Goal: Find contact information: Find contact information

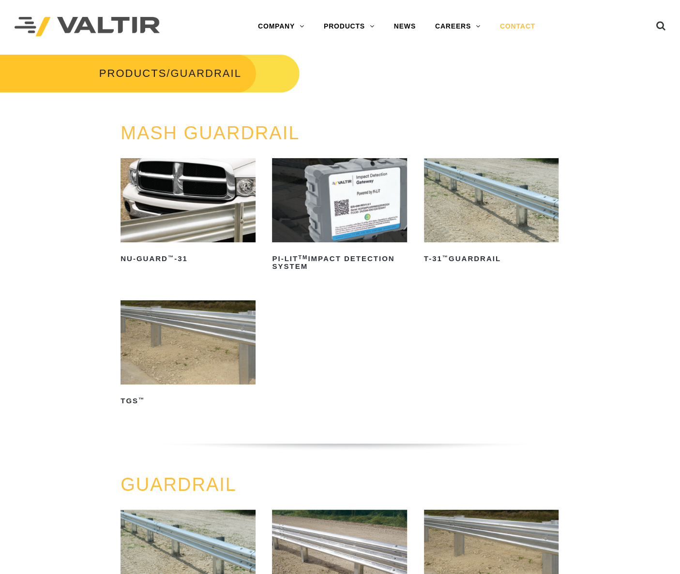
drag, startPoint x: 520, startPoint y: 23, endPoint x: 504, endPoint y: 28, distance: 17.3
click at [504, 28] on link "CONTACT" at bounding box center [517, 26] width 55 height 19
click at [512, 27] on link "CONTACT" at bounding box center [517, 26] width 55 height 19
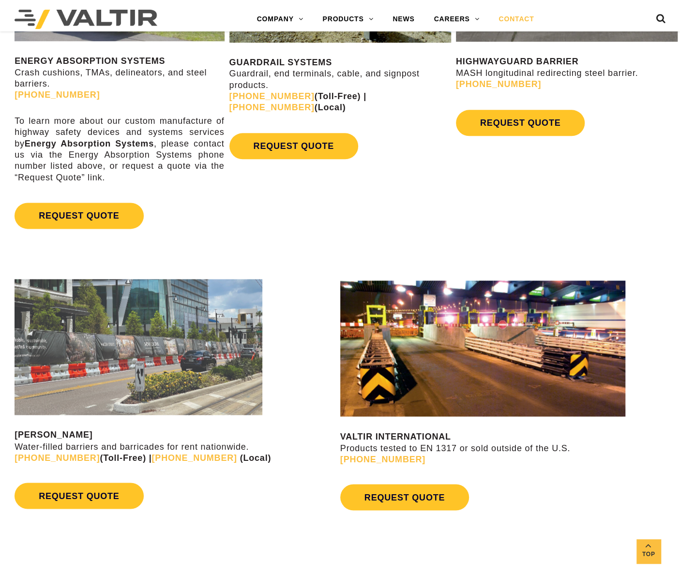
scroll to position [435, 0]
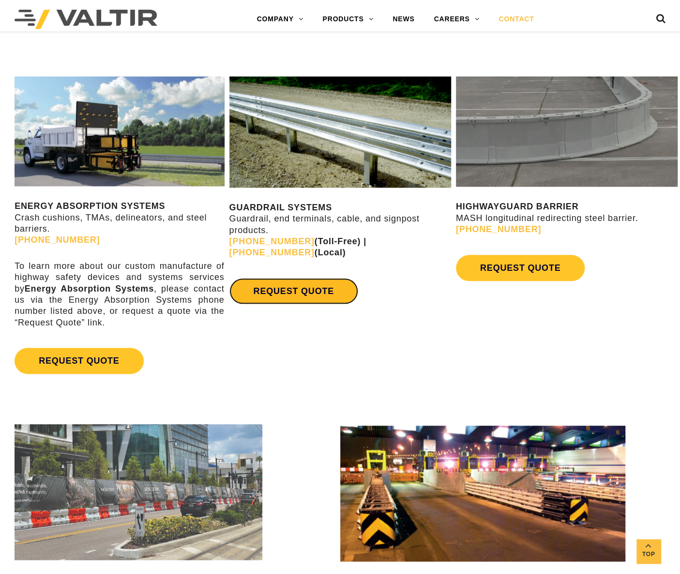
click at [317, 287] on link "REQUEST QUOTE" at bounding box center [293, 291] width 129 height 26
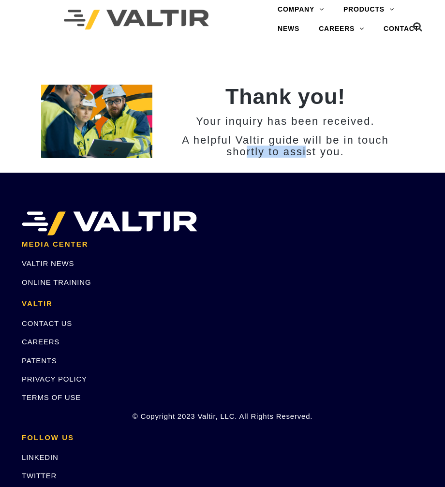
drag, startPoint x: 248, startPoint y: 147, endPoint x: 311, endPoint y: 147, distance: 62.9
click at [311, 147] on h3 "A helpful Valtir guide will be in touch shortly to assist you." at bounding box center [285, 145] width 237 height 23
click at [315, 154] on h3 "A helpful Valtir guide will be in touch shortly to assist you." at bounding box center [285, 145] width 237 height 23
